Goal: Task Accomplishment & Management: Complete application form

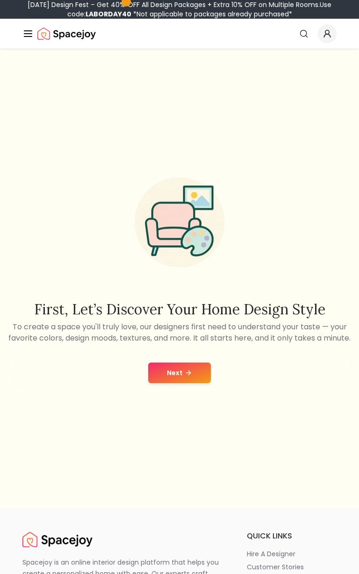
click at [169, 383] on button "Next" at bounding box center [179, 372] width 63 height 21
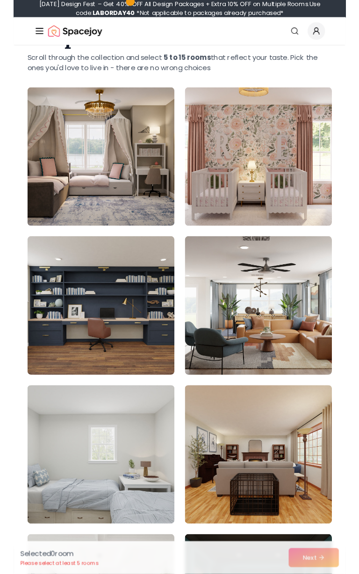
scroll to position [75, 0]
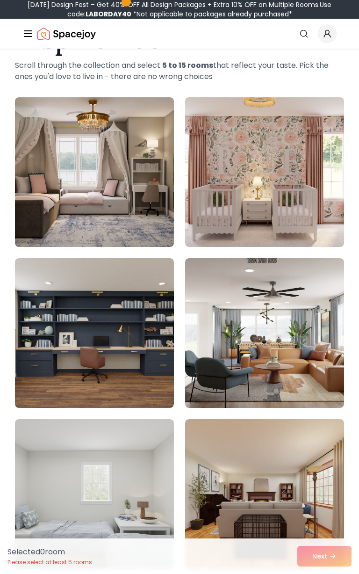
click at [256, 353] on img at bounding box center [264, 333] width 159 height 150
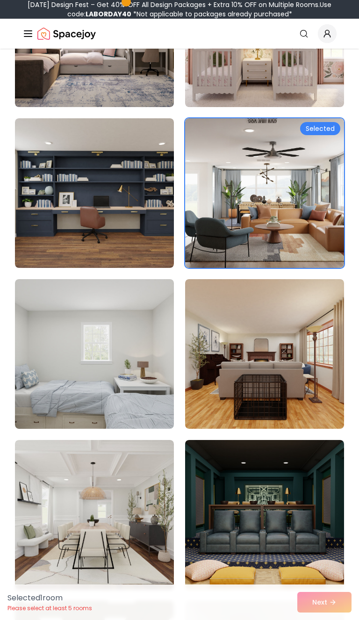
scroll to position [218, 0]
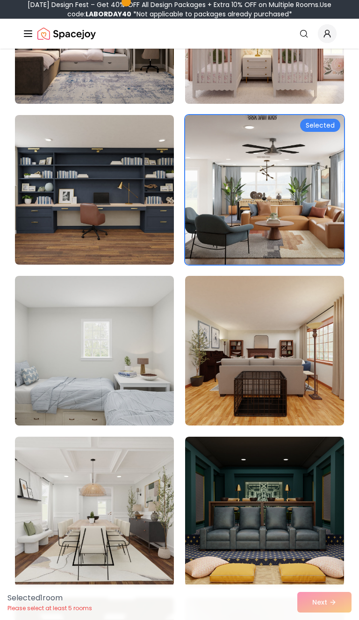
click at [268, 384] on img at bounding box center [264, 351] width 159 height 150
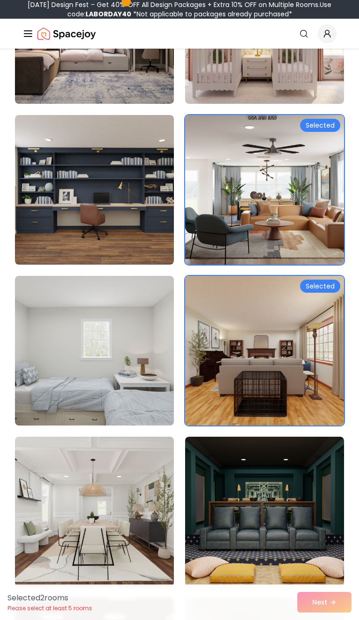
click at [260, 380] on img at bounding box center [264, 351] width 159 height 150
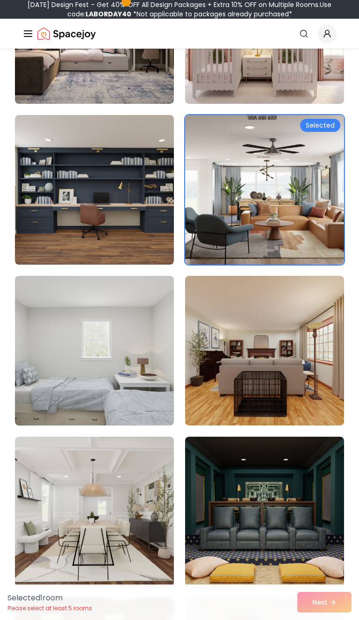
click at [127, 525] on img at bounding box center [94, 512] width 159 height 150
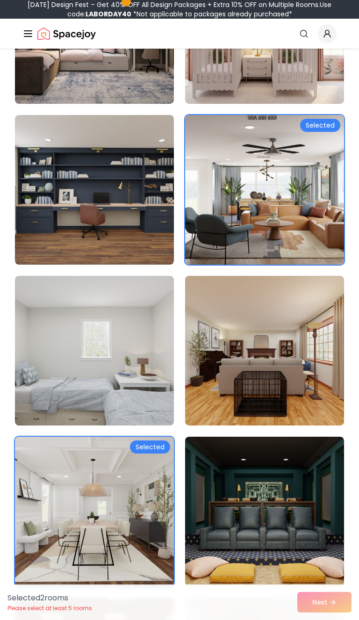
click at [266, 528] on img at bounding box center [264, 512] width 159 height 150
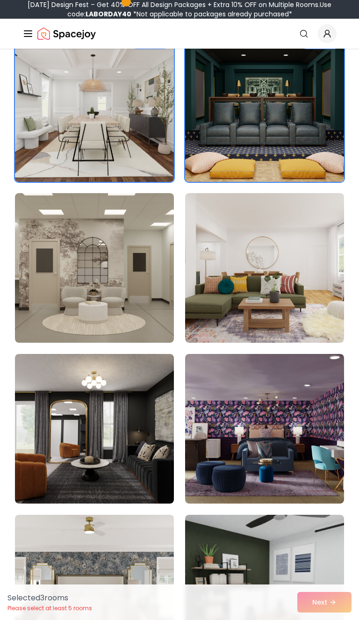
scroll to position [623, 0]
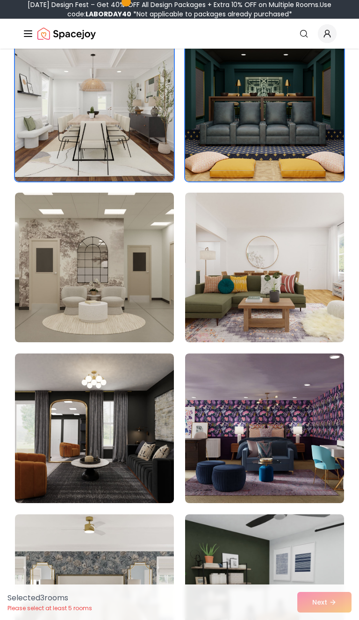
click at [114, 472] on img at bounding box center [94, 428] width 159 height 150
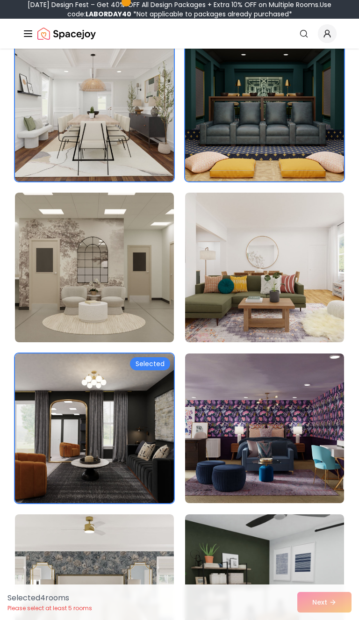
click at [121, 329] on img at bounding box center [94, 268] width 159 height 150
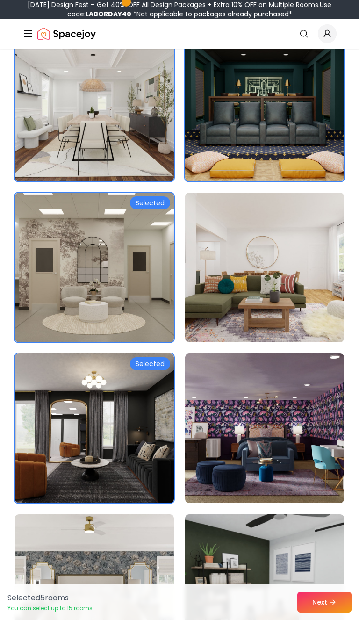
click at [326, 573] on button "Next" at bounding box center [324, 602] width 54 height 21
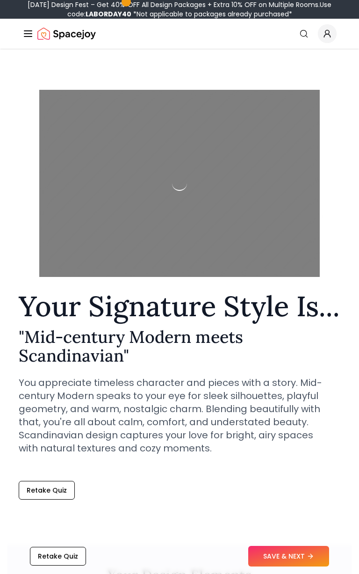
click at [266, 561] on button "SAVE & NEXT" at bounding box center [288, 556] width 81 height 21
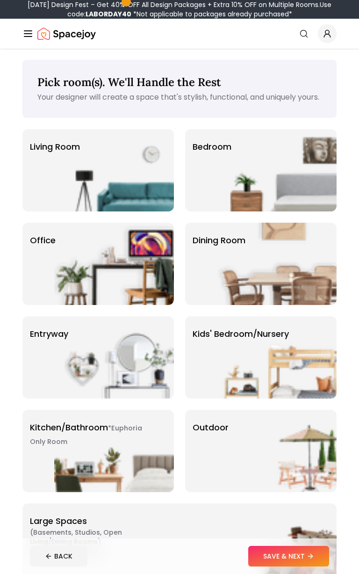
click at [101, 179] on img at bounding box center [114, 170] width 120 height 82
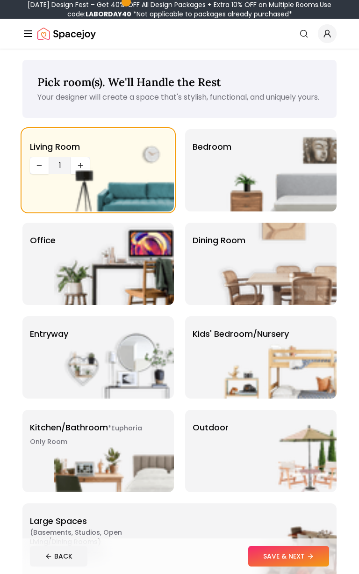
click at [266, 179] on img at bounding box center [277, 170] width 120 height 82
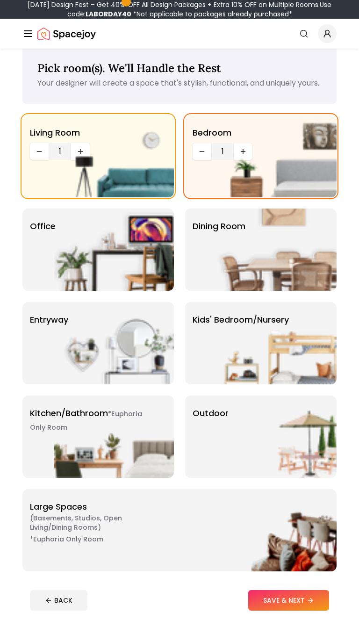
scroll to position [17, 0]
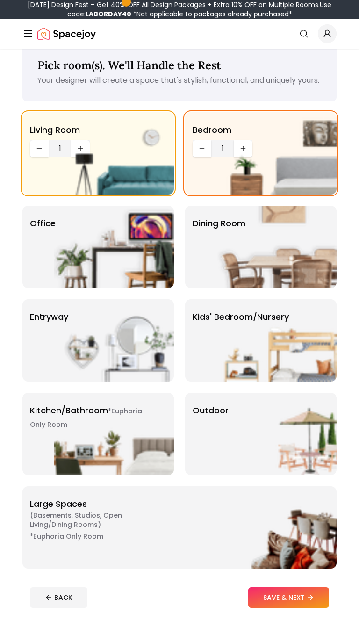
click at [101, 453] on img at bounding box center [114, 434] width 120 height 82
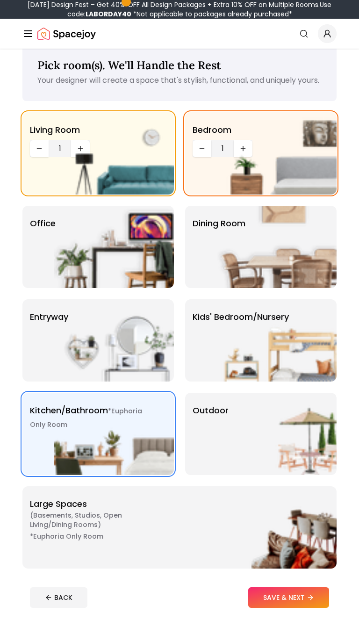
click at [320, 279] on img at bounding box center [277, 247] width 120 height 82
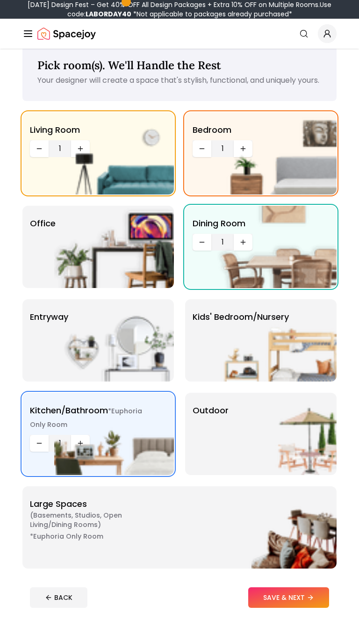
click at [302, 573] on button "SAVE & NEXT" at bounding box center [288, 597] width 81 height 21
